Goal: Transaction & Acquisition: Book appointment/travel/reservation

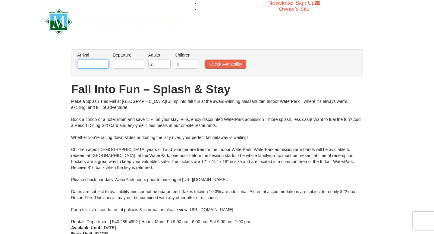
click at [90, 63] on input "text" at bounding box center [92, 64] width 31 height 9
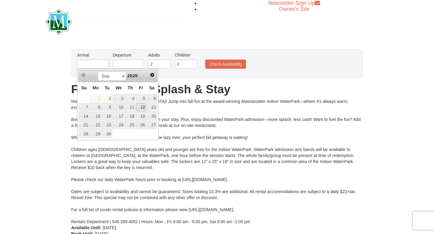
click at [144, 107] on link "12" at bounding box center [141, 107] width 10 height 8
type input "[DATE]"
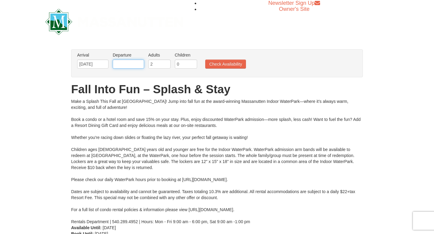
click at [121, 65] on input "text" at bounding box center [128, 64] width 31 height 9
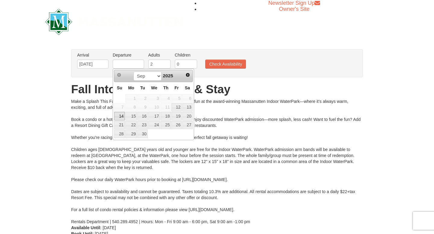
click at [117, 119] on link "14" at bounding box center [119, 116] width 11 height 8
type input "[DATE]"
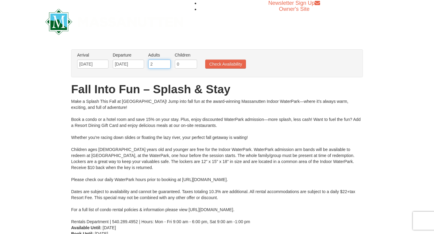
click at [154, 66] on input "2" at bounding box center [159, 64] width 22 height 9
click at [166, 63] on input "3" at bounding box center [159, 64] width 22 height 9
type input "4"
click at [166, 63] on input "4" at bounding box center [159, 64] width 22 height 9
click at [182, 66] on input "0" at bounding box center [186, 64] width 22 height 9
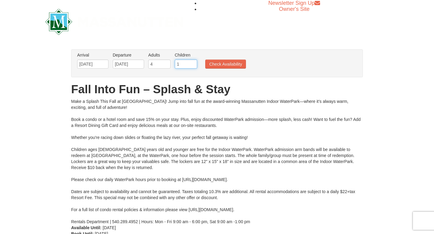
click at [193, 63] on input "1" at bounding box center [186, 64] width 22 height 9
type input "2"
click at [193, 63] on input "2" at bounding box center [186, 64] width 22 height 9
click at [226, 64] on button "Check Availability" at bounding box center [225, 64] width 41 height 9
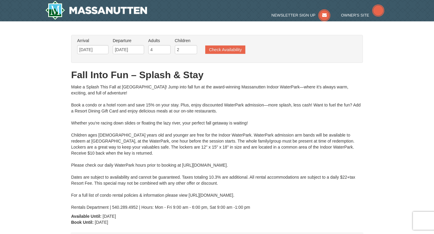
scroll to position [8, 0]
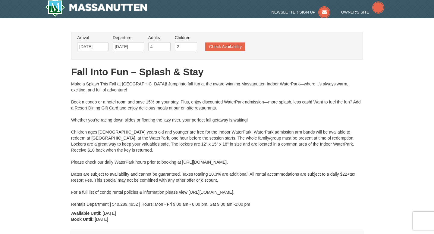
type input "[DATE]"
type input "09/13/2025"
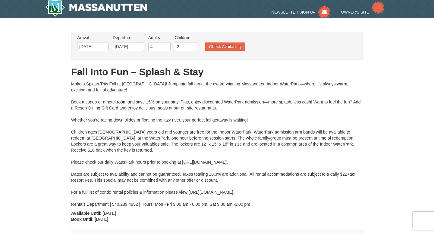
type input "09/13/2025"
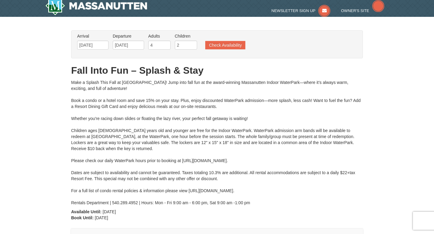
type input "[DATE]"
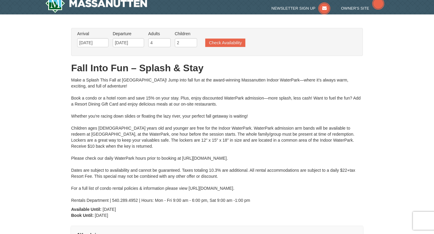
type input "[DATE]"
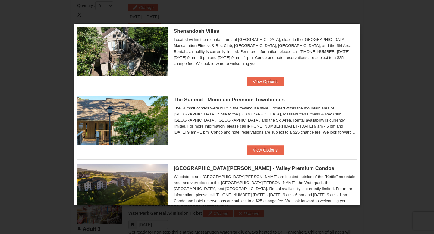
scroll to position [187, 0]
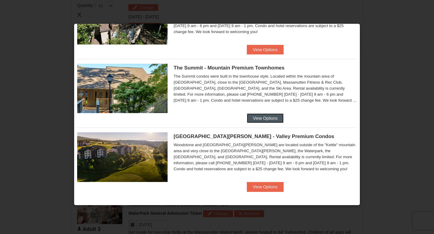
click at [265, 116] on button "View Options" at bounding box center [265, 119] width 37 height 10
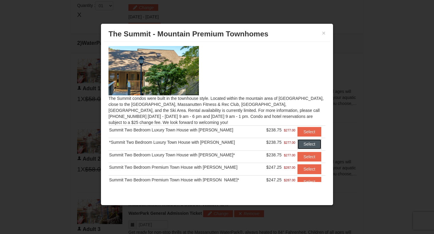
click at [306, 146] on button "Select" at bounding box center [309, 144] width 24 height 10
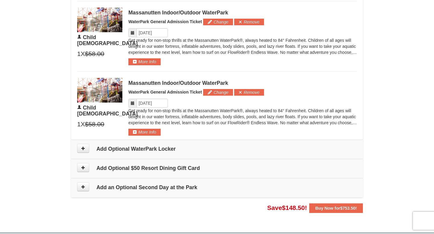
scroll to position [614, 0]
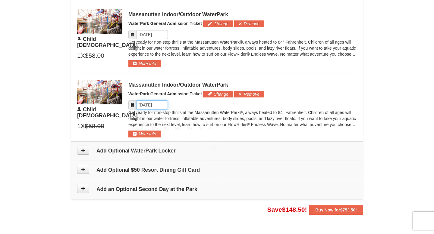
click at [154, 106] on input "Please format dates MM/DD/YYYY" at bounding box center [151, 105] width 31 height 9
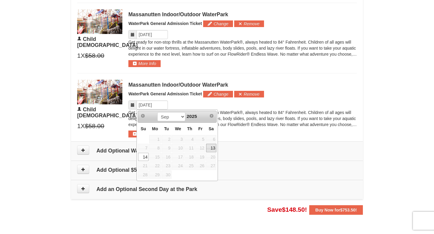
click at [214, 147] on link "13" at bounding box center [211, 148] width 10 height 8
type input "09/13/2025"
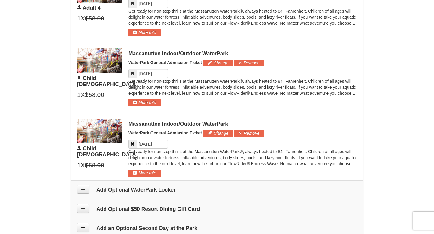
scroll to position [566, 0]
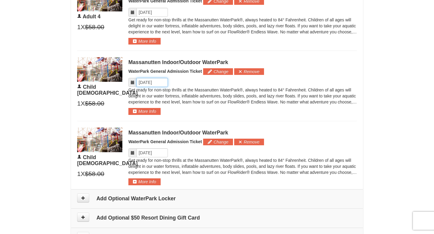
click at [152, 82] on input "Please format dates MM/DD/YYYY" at bounding box center [151, 82] width 31 height 9
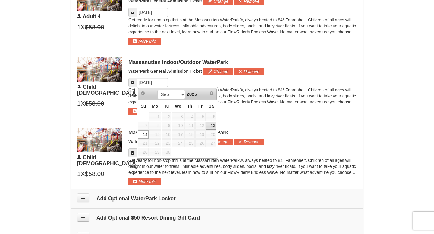
click at [212, 127] on link "13" at bounding box center [211, 126] width 10 height 8
type input "09/13/2025"
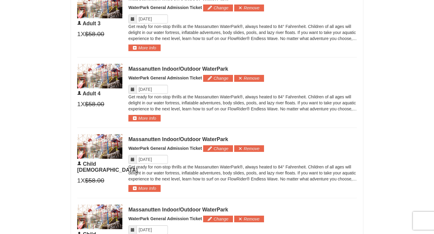
scroll to position [486, 0]
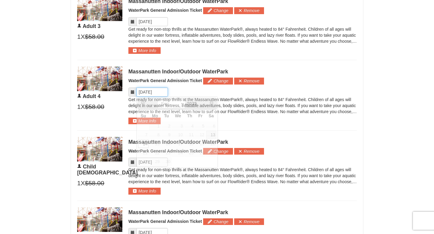
click at [153, 90] on input "Please format dates MM/DD/YYYY" at bounding box center [151, 92] width 31 height 9
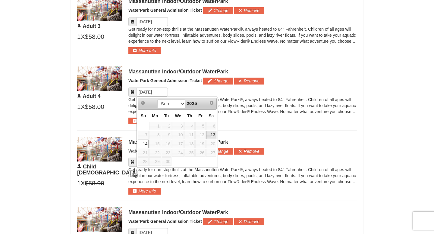
click at [211, 134] on link "13" at bounding box center [211, 135] width 10 height 8
type input "09/13/2025"
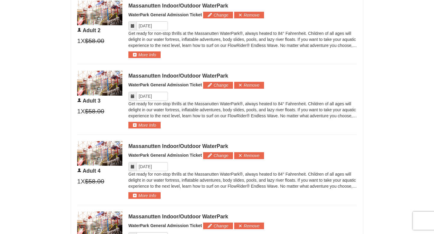
scroll to position [408, 0]
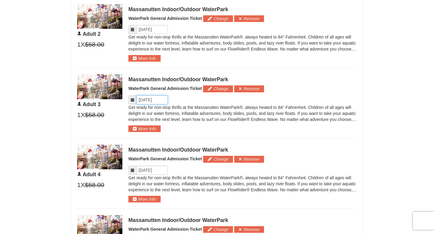
click at [152, 100] on input "Please format dates MM/DD/YYYY" at bounding box center [151, 99] width 31 height 9
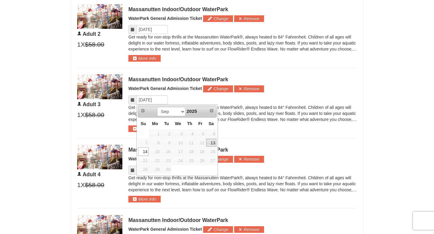
click at [216, 142] on link "13" at bounding box center [211, 143] width 10 height 8
type input "09/13/2025"
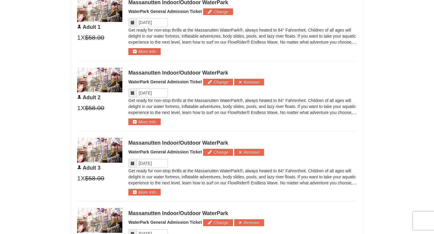
scroll to position [342, 0]
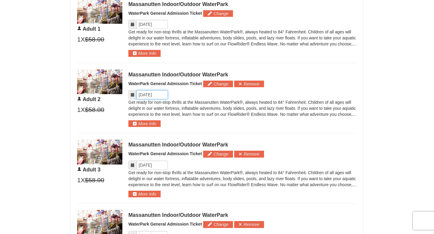
click at [158, 95] on input "Please format dates MM/DD/YYYY" at bounding box center [151, 94] width 31 height 9
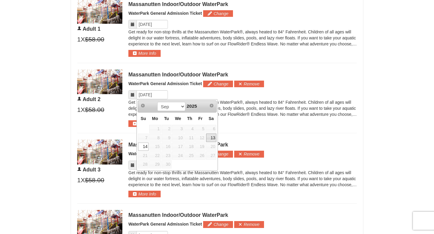
click at [211, 135] on link "13" at bounding box center [211, 138] width 10 height 8
type input "09/13/2025"
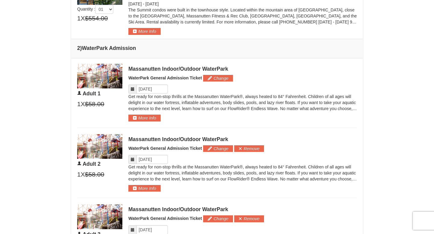
scroll to position [277, 0]
click at [150, 89] on input "Please format dates MM/DD/YYYY" at bounding box center [151, 89] width 31 height 9
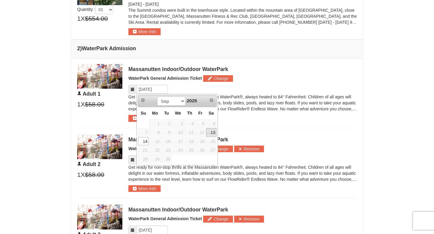
click at [211, 129] on link "13" at bounding box center [211, 132] width 10 height 8
type input "09/13/2025"
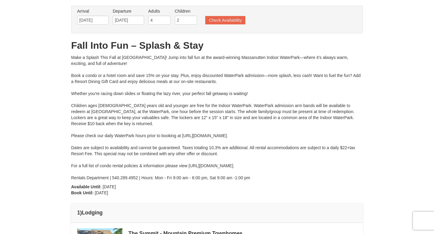
scroll to position [0, 0]
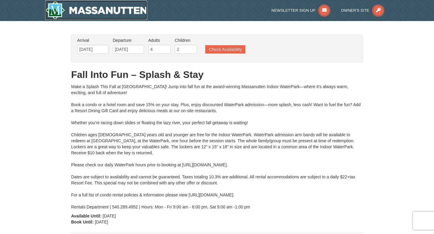
click at [100, 12] on img at bounding box center [96, 10] width 102 height 19
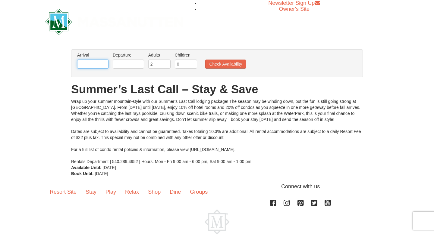
click at [94, 65] on input "text" at bounding box center [92, 64] width 31 height 9
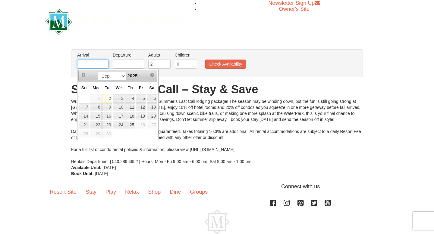
type input "[DATE]"
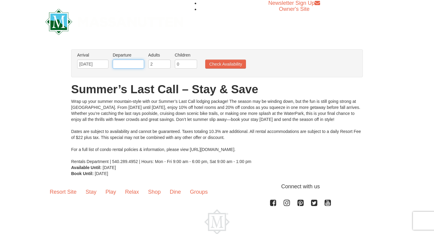
click at [118, 63] on input "text" at bounding box center [128, 64] width 31 height 9
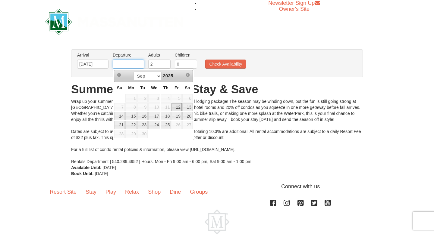
type input "[DATE]"
click at [156, 65] on input "2" at bounding box center [159, 64] width 22 height 9
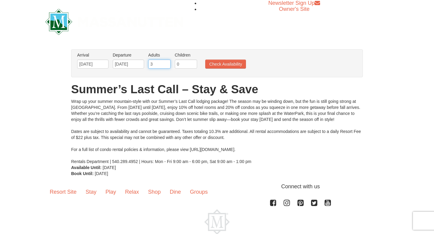
click at [166, 63] on input "3" at bounding box center [159, 64] width 22 height 9
type input "4"
click at [166, 63] on input "4" at bounding box center [159, 64] width 22 height 9
click at [185, 64] on input "0" at bounding box center [186, 64] width 22 height 9
click at [192, 64] on input "1" at bounding box center [186, 64] width 22 height 9
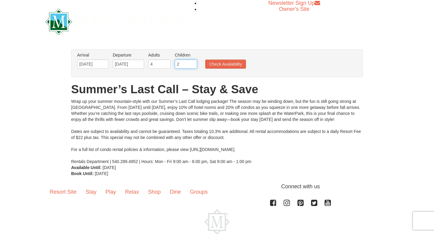
type input "2"
click at [192, 64] on input "2" at bounding box center [186, 64] width 22 height 9
click at [214, 65] on button "Check Availability" at bounding box center [225, 64] width 41 height 9
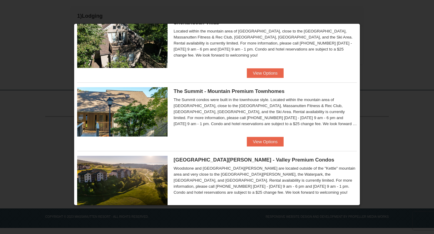
scroll to position [187, 0]
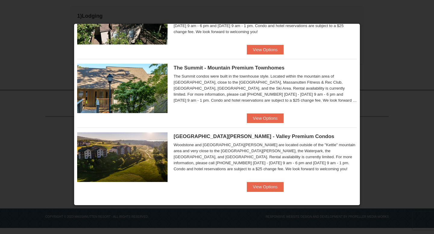
click at [129, 88] on img at bounding box center [122, 88] width 90 height 49
click at [261, 186] on button "View Options" at bounding box center [265, 187] width 37 height 10
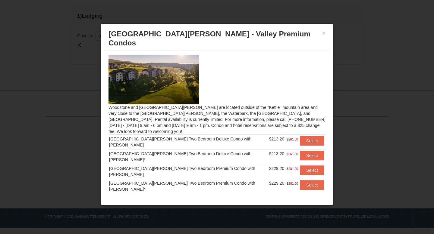
click at [82, 135] on div at bounding box center [217, 117] width 434 height 234
click at [323, 33] on button "×" at bounding box center [324, 33] width 4 height 6
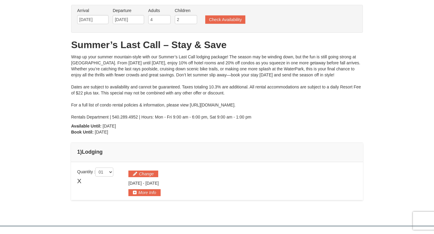
scroll to position [29, 0]
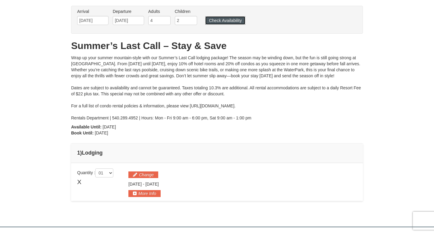
click at [215, 23] on button "Check Availability" at bounding box center [225, 20] width 40 height 8
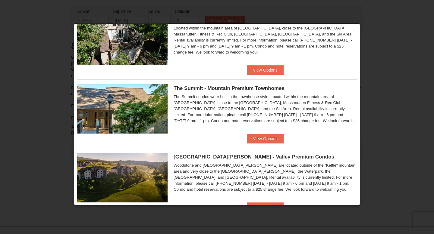
scroll to position [177, 0]
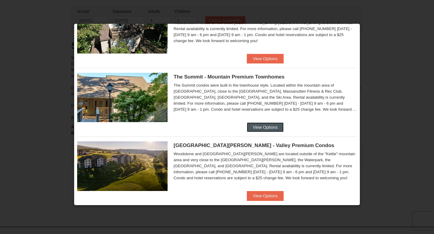
click at [259, 125] on button "View Options" at bounding box center [265, 128] width 37 height 10
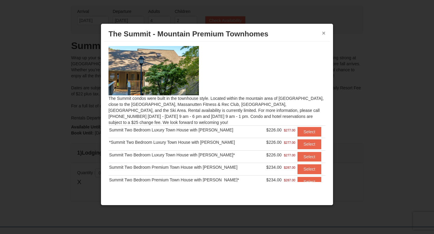
click at [324, 33] on button "×" at bounding box center [324, 33] width 4 height 6
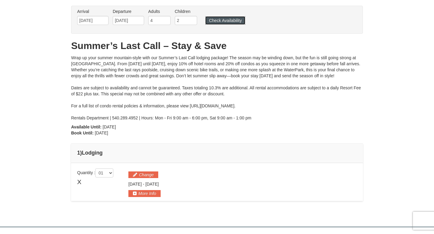
click at [224, 20] on button "Check Availability" at bounding box center [225, 20] width 40 height 8
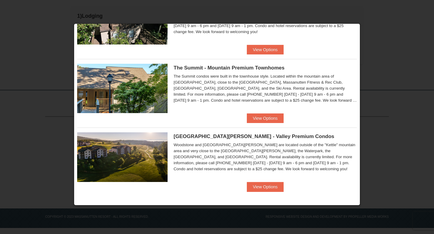
scroll to position [29, 0]
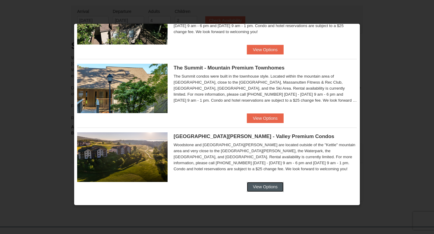
click at [252, 188] on button "View Options" at bounding box center [265, 187] width 37 height 10
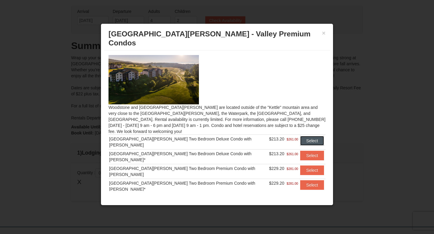
click at [300, 136] on button "Select" at bounding box center [312, 141] width 24 height 10
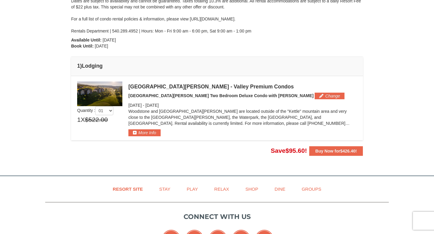
scroll to position [125, 0]
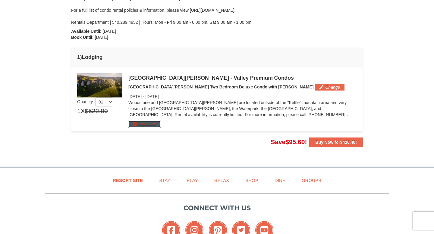
click at [153, 126] on button "More Info" at bounding box center [144, 124] width 32 height 7
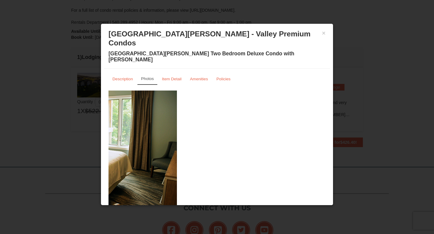
drag, startPoint x: 317, startPoint y: 145, endPoint x: 155, endPoint y: 158, distance: 162.8
click at [155, 158] on img at bounding box center [68, 150] width 217 height 119
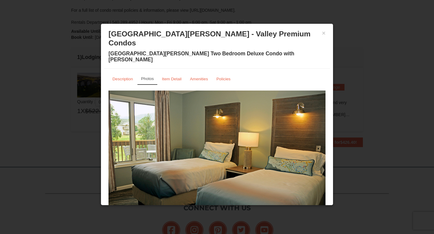
click at [322, 132] on img at bounding box center [216, 150] width 217 height 119
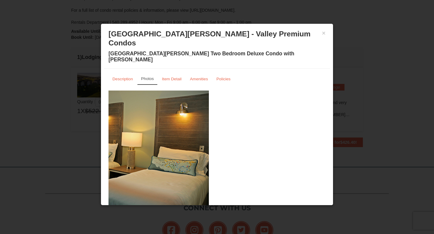
drag, startPoint x: 322, startPoint y: 132, endPoint x: 205, endPoint y: 129, distance: 116.5
click at [205, 129] on img at bounding box center [100, 150] width 217 height 119
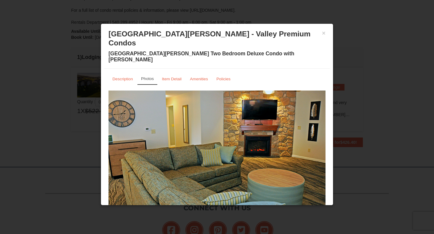
drag, startPoint x: 256, startPoint y: 134, endPoint x: 161, endPoint y: 155, distance: 97.4
click at [164, 154] on img at bounding box center [216, 150] width 217 height 119
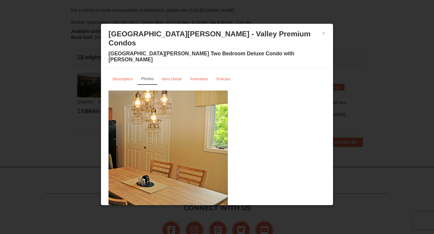
drag, startPoint x: 245, startPoint y: 151, endPoint x: 147, endPoint y: 174, distance: 100.1
click at [147, 174] on img at bounding box center [119, 150] width 217 height 119
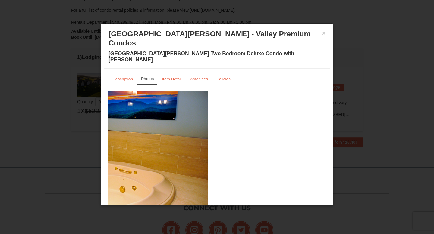
drag, startPoint x: 301, startPoint y: 125, endPoint x: 184, endPoint y: 132, distance: 117.6
click at [184, 132] on img at bounding box center [99, 150] width 217 height 119
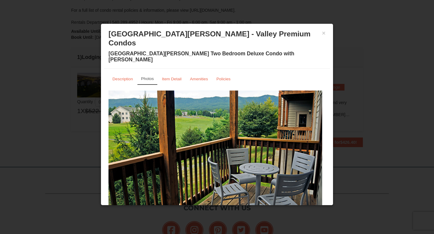
drag, startPoint x: 301, startPoint y: 120, endPoint x: 197, endPoint y: 132, distance: 104.9
click at [197, 132] on img at bounding box center [213, 150] width 217 height 119
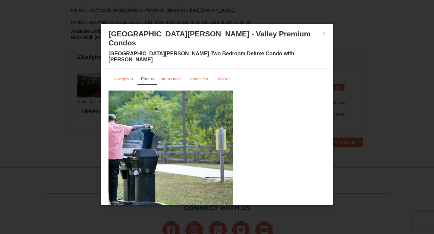
drag, startPoint x: 272, startPoint y: 132, endPoint x: 180, endPoint y: 152, distance: 94.2
click at [180, 152] on img at bounding box center [124, 150] width 217 height 119
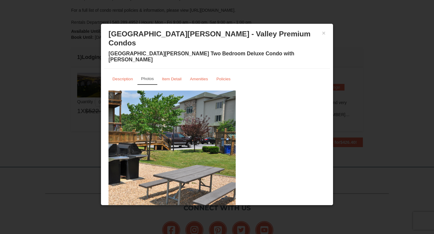
drag, startPoint x: 289, startPoint y: 120, endPoint x: 199, endPoint y: 129, distance: 90.2
click at [199, 129] on img at bounding box center [127, 150] width 217 height 119
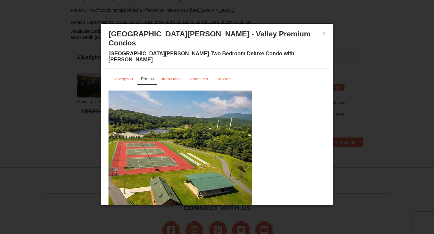
drag, startPoint x: 281, startPoint y: 122, endPoint x: 167, endPoint y: 146, distance: 116.1
click at [170, 146] on img at bounding box center [143, 150] width 217 height 119
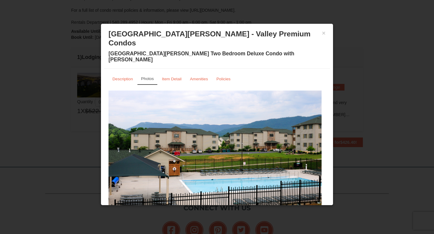
drag, startPoint x: 292, startPoint y: 123, endPoint x: 179, endPoint y: 134, distance: 113.1
click at [179, 134] on img at bounding box center [212, 150] width 217 height 119
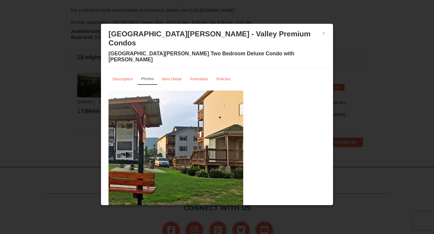
drag, startPoint x: 303, startPoint y: 106, endPoint x: 166, endPoint y: 126, distance: 139.0
click at [166, 127] on img at bounding box center [134, 150] width 217 height 119
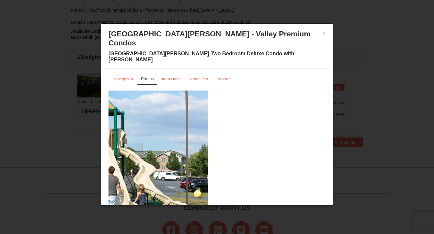
drag, startPoint x: 281, startPoint y: 114, endPoint x: 141, endPoint y: 138, distance: 142.5
click at [142, 138] on img at bounding box center [99, 150] width 217 height 119
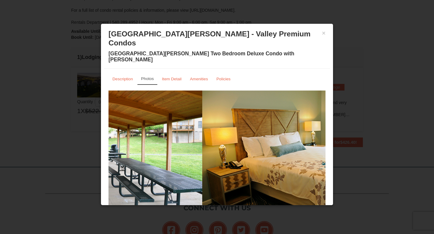
drag, startPoint x: 303, startPoint y: 111, endPoint x: 180, endPoint y: 117, distance: 123.3
click at [180, 117] on img at bounding box center [93, 150] width 217 height 119
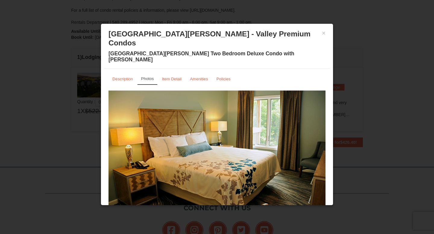
drag, startPoint x: 288, startPoint y: 107, endPoint x: 102, endPoint y: 118, distance: 186.1
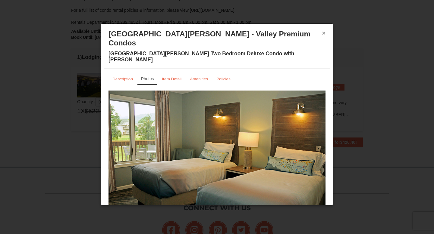
click at [324, 36] on button "×" at bounding box center [324, 33] width 4 height 6
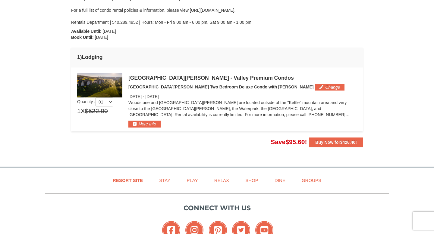
scroll to position [0, 0]
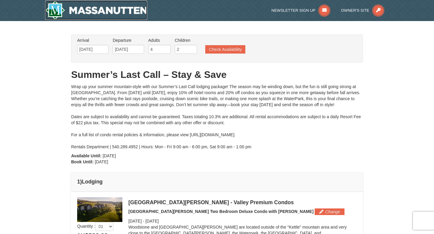
click at [97, 10] on img at bounding box center [96, 10] width 102 height 19
